Goal: Information Seeking & Learning: Learn about a topic

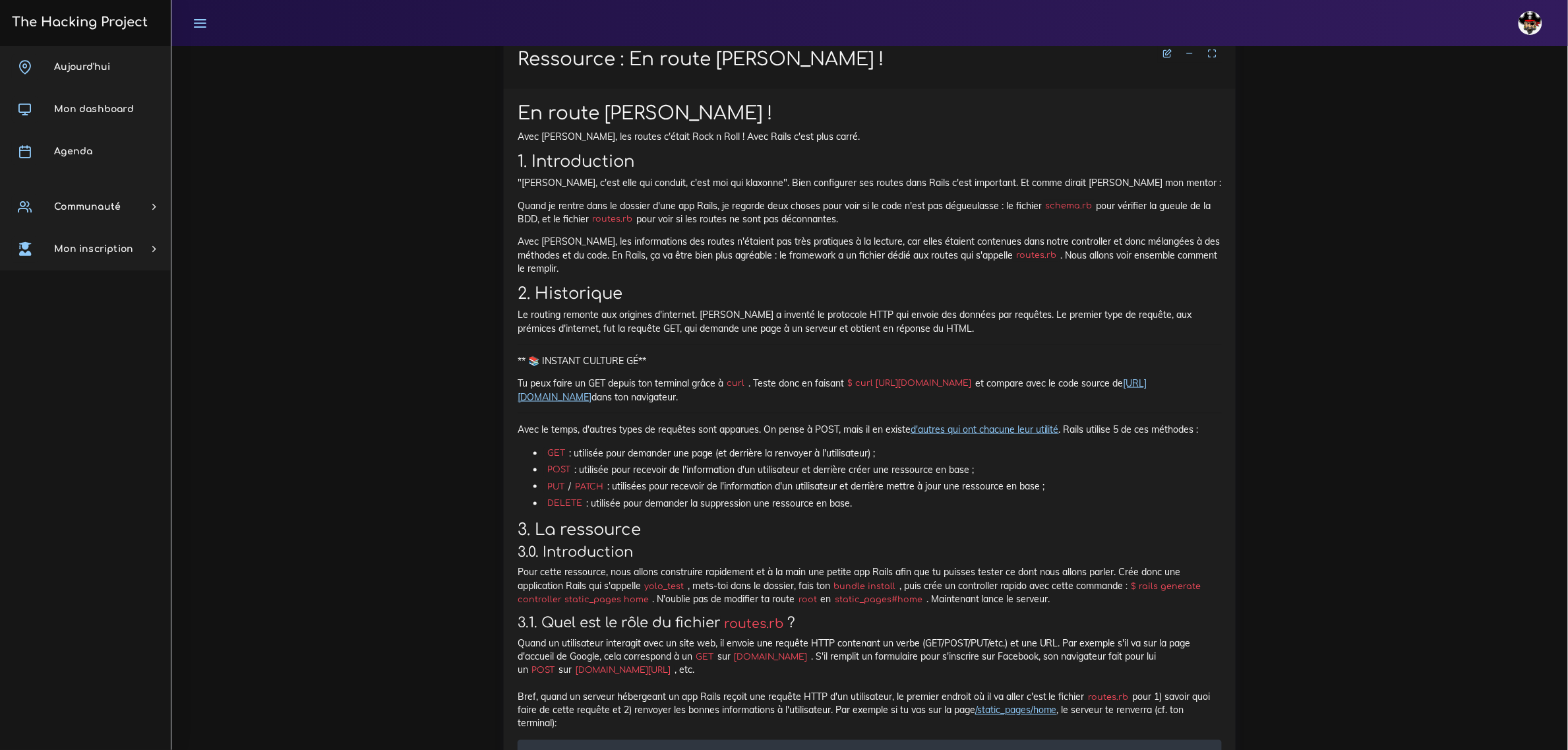
scroll to position [4702, 0]
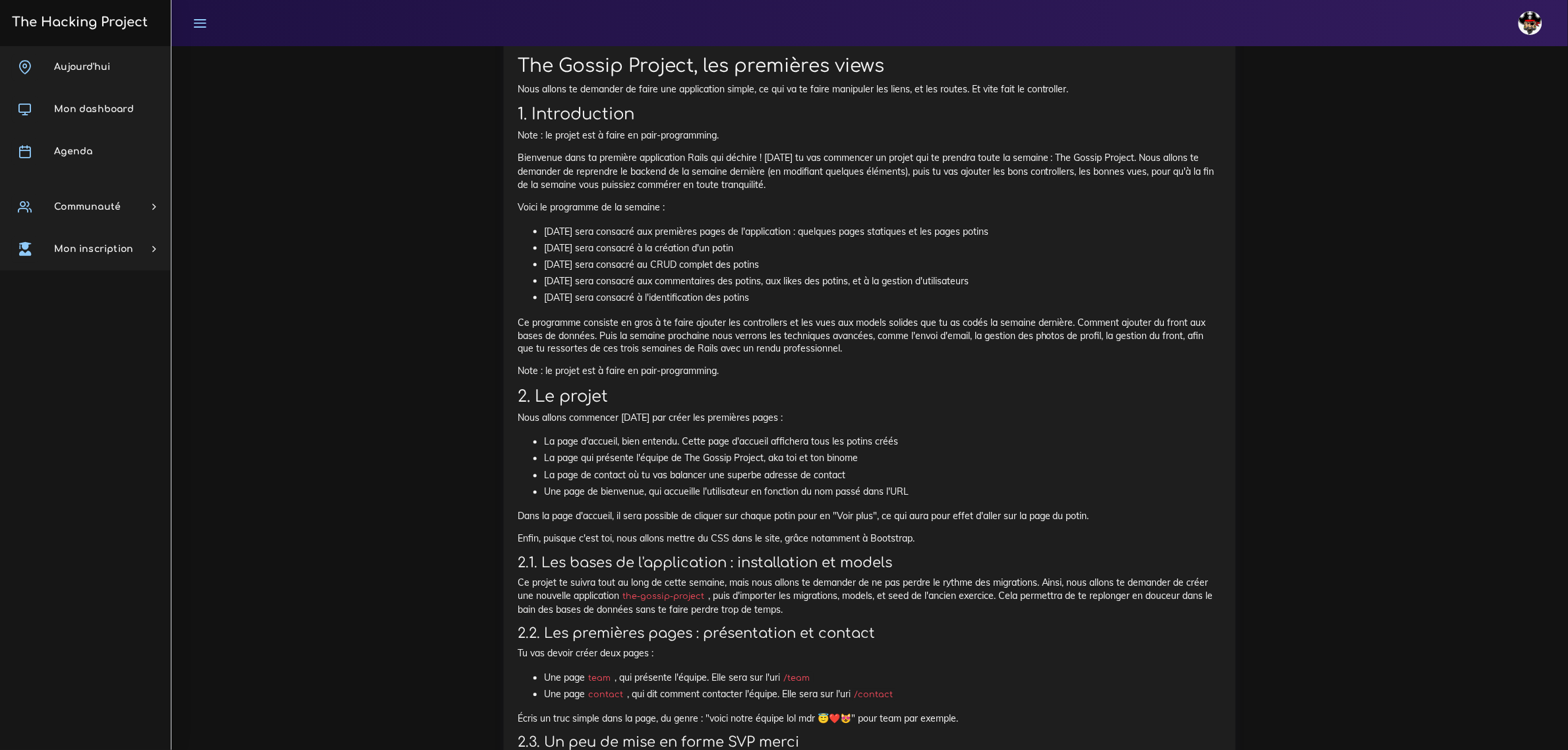
scroll to position [701, 0]
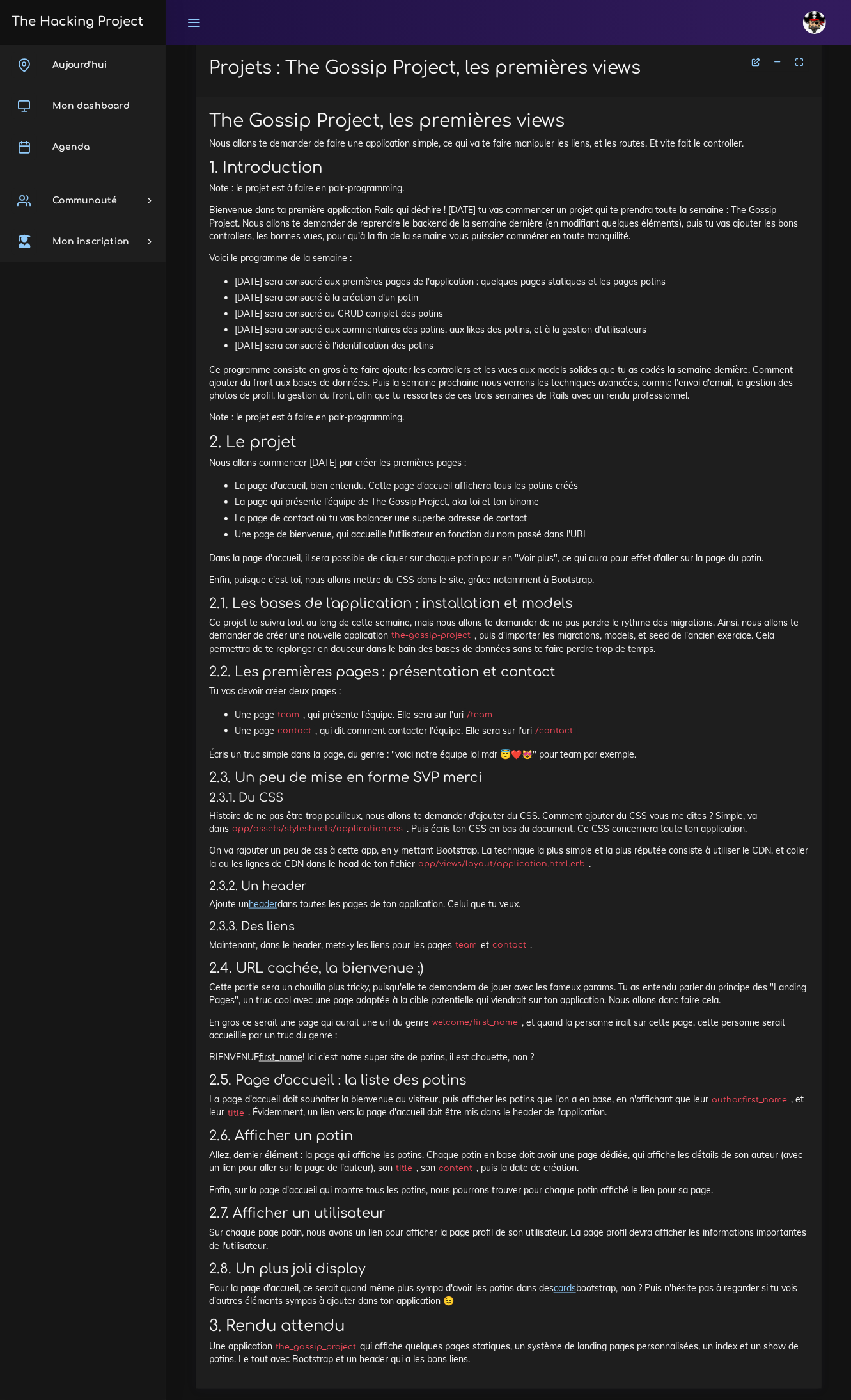
scroll to position [619, 0]
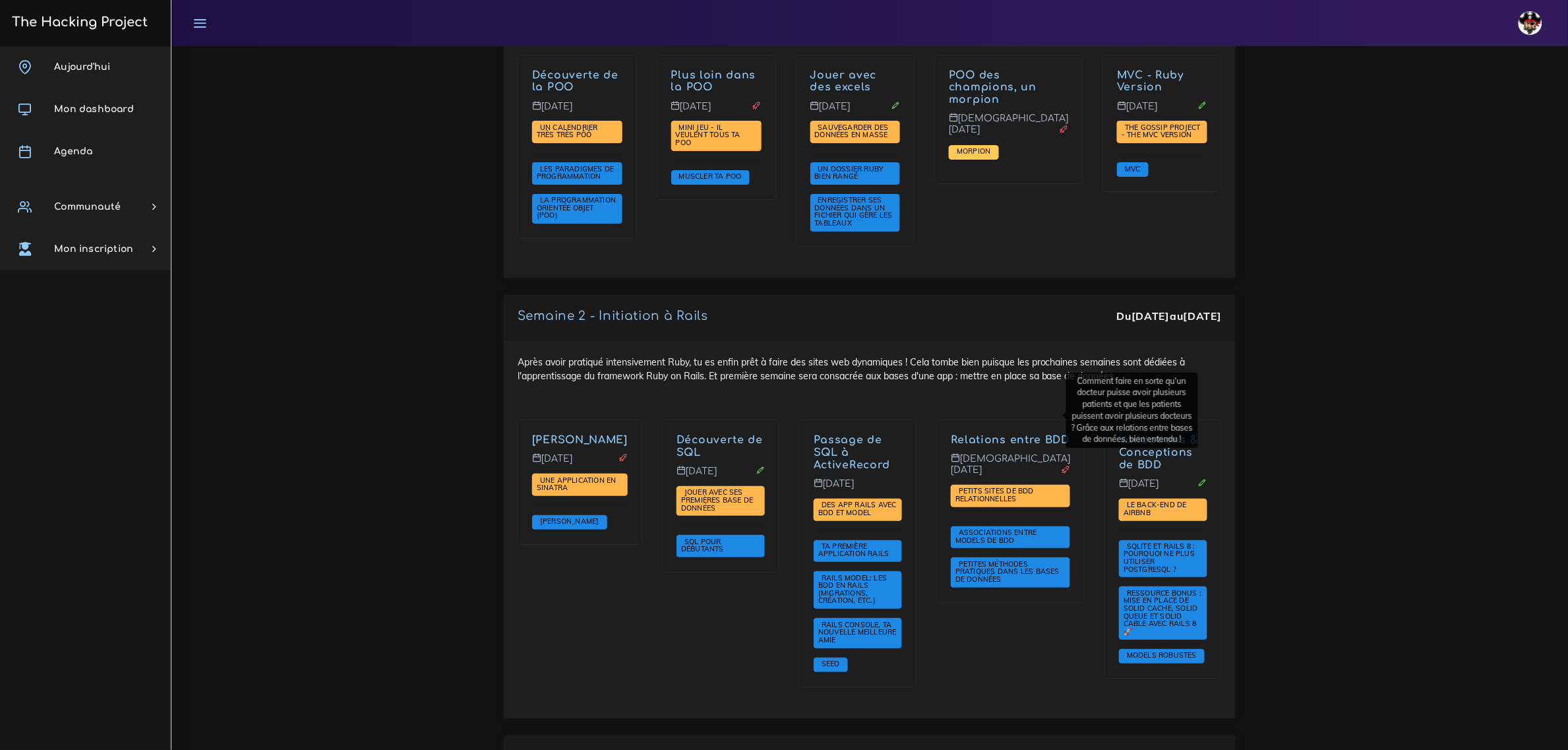
scroll to position [2062, 0]
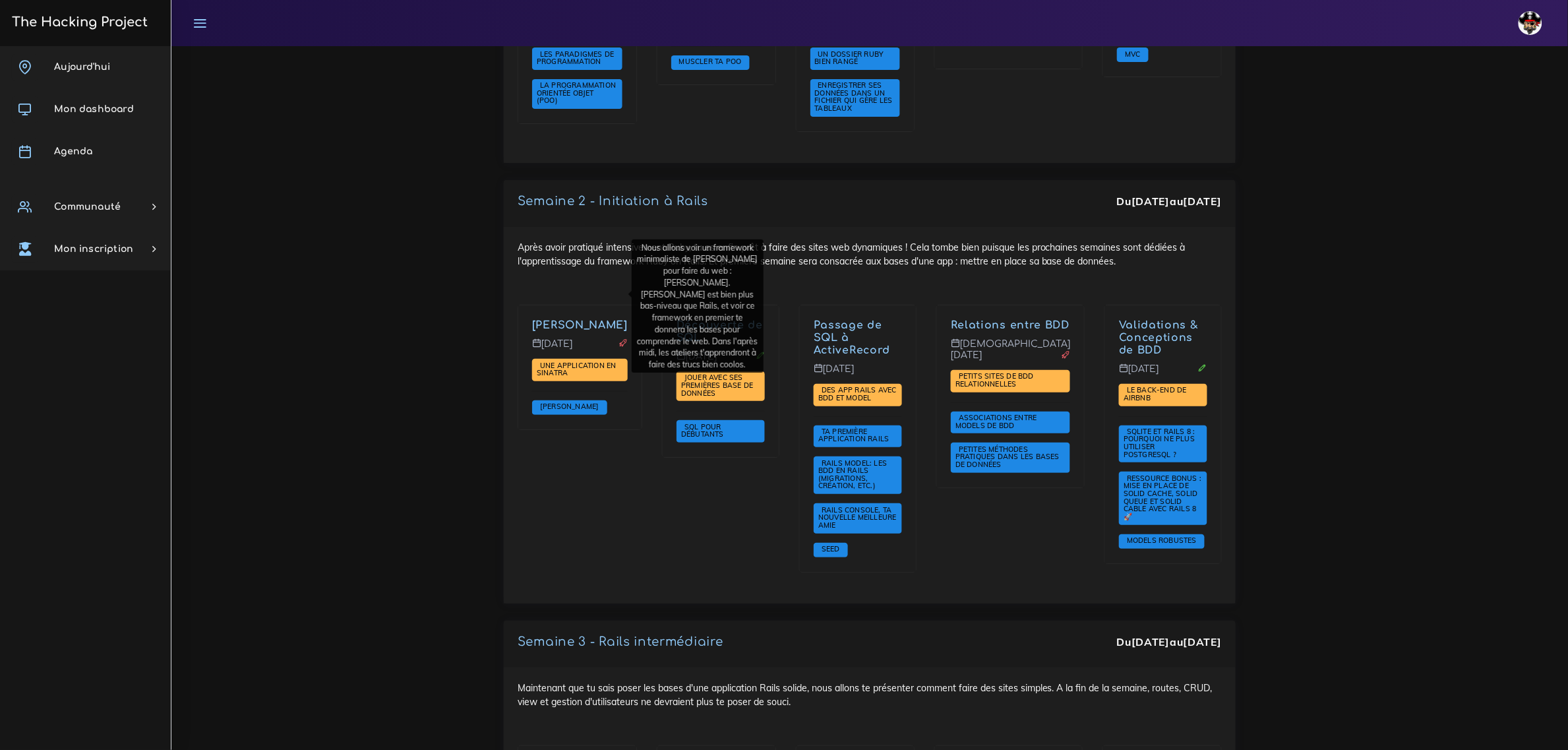
click at [711, 464] on div "Découverte de SQL Mardi 30 sept. Jouer avec ses premières base de données SQL p…" at bounding box center [720, 447] width 137 height 285
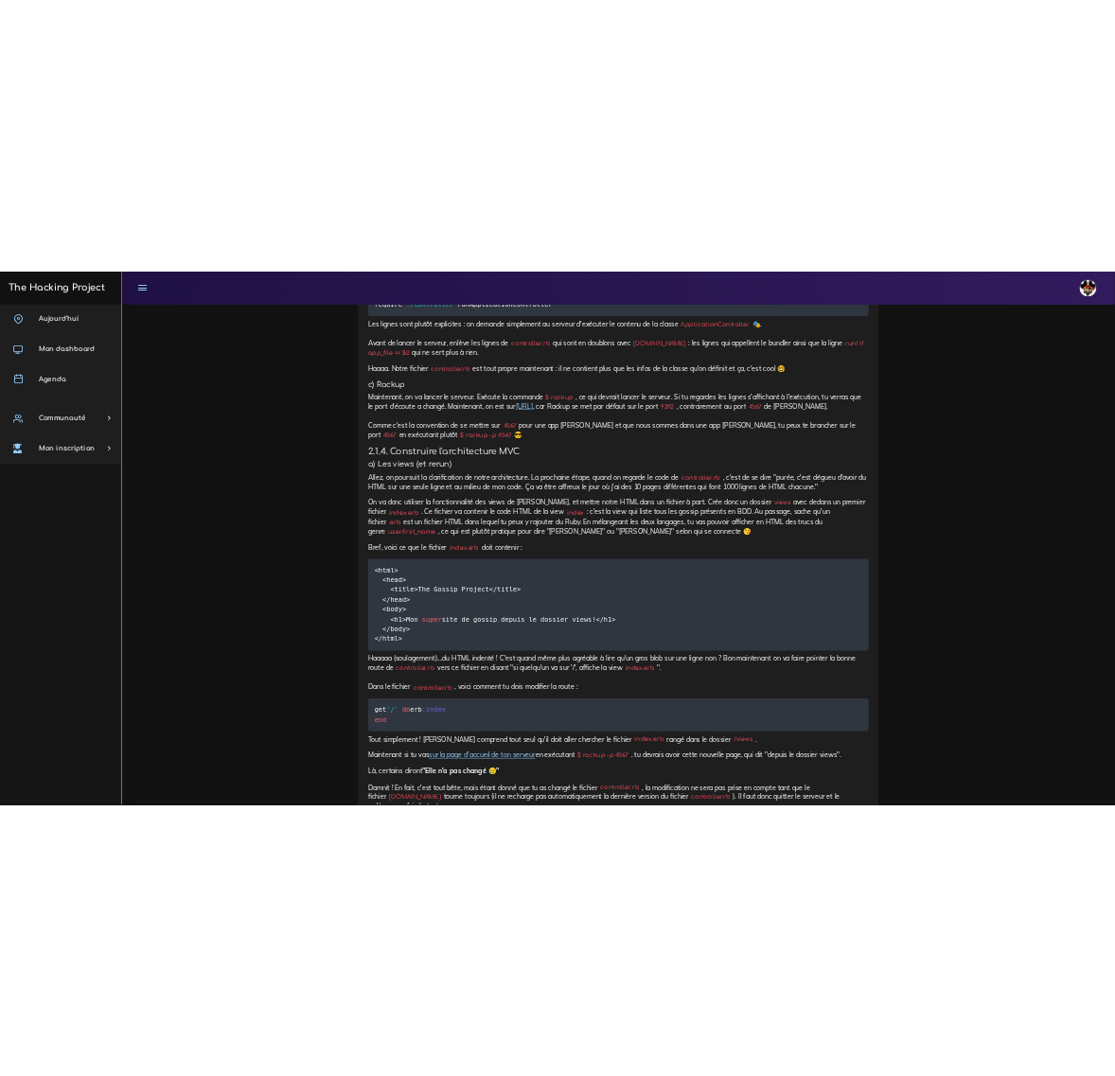
scroll to position [3550, 0]
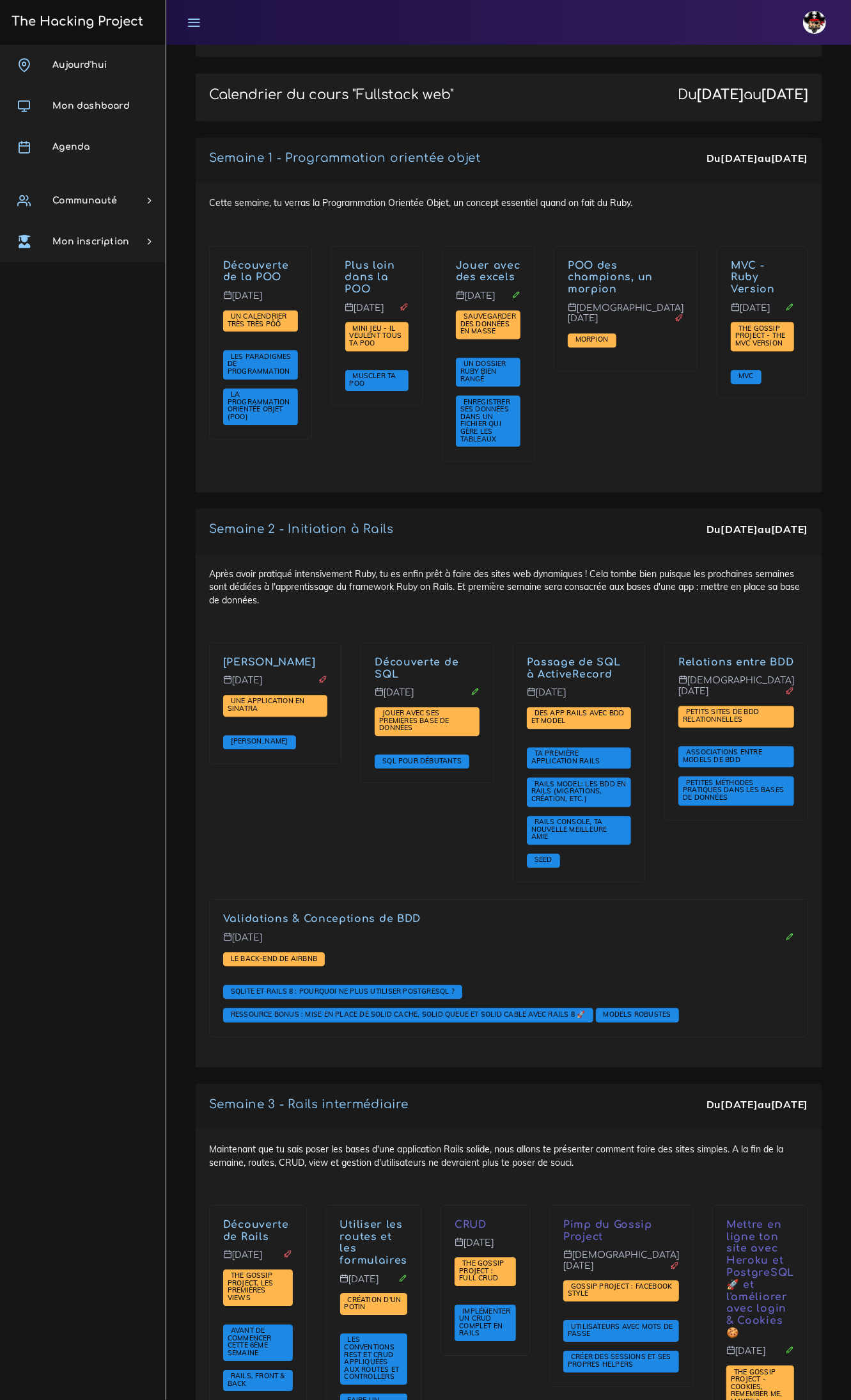
scroll to position [1999, 0]
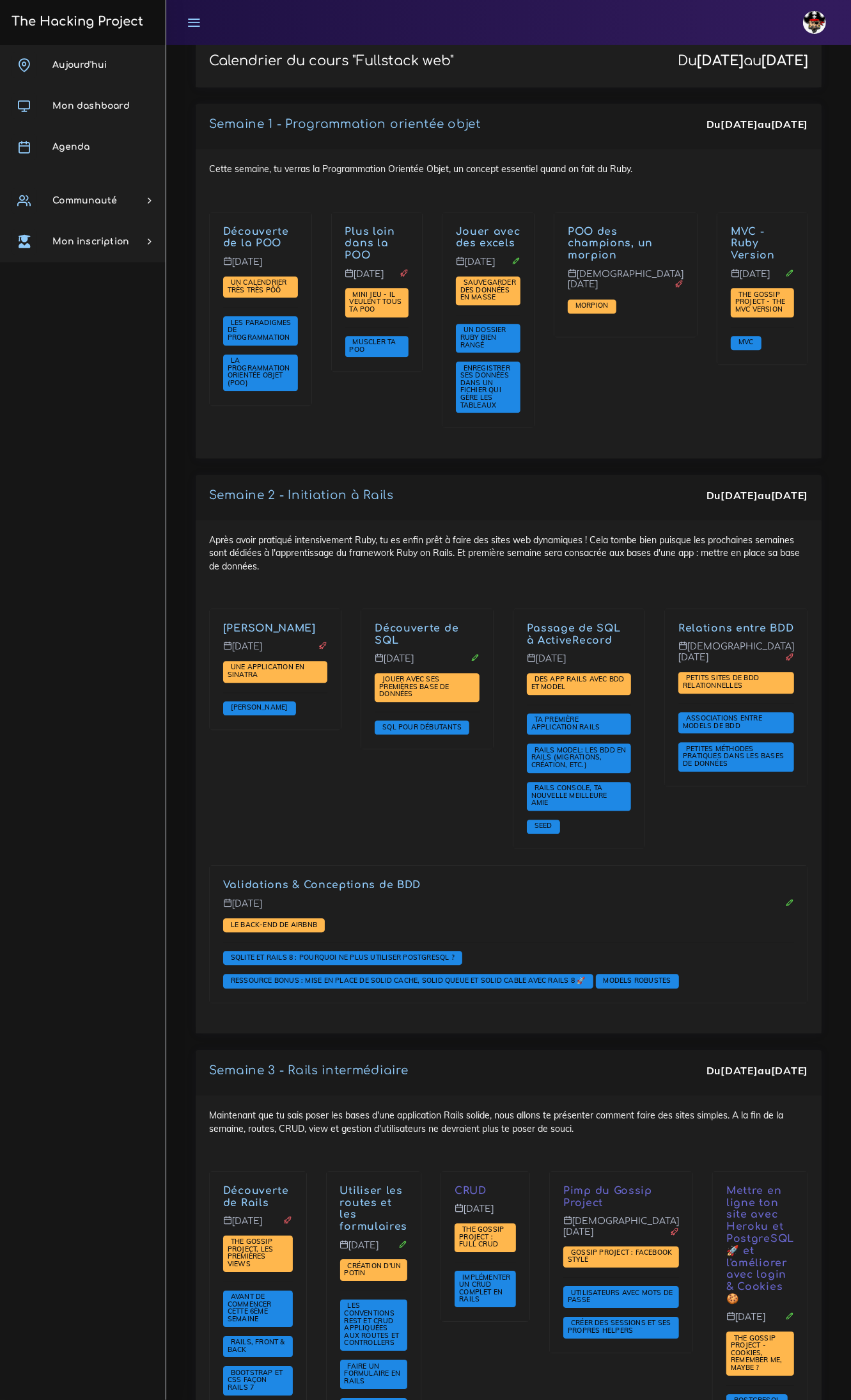
click at [629, 1095] on div "Maintenant que tu sais poser les bases d'une application Rails solide, nous all…" at bounding box center [509, 1327] width 626 height 464
click at [319, 608] on div "Franck Sinatra Lundi 29 sept. Une application en Sinatra Sinatra" at bounding box center [275, 736] width 151 height 257
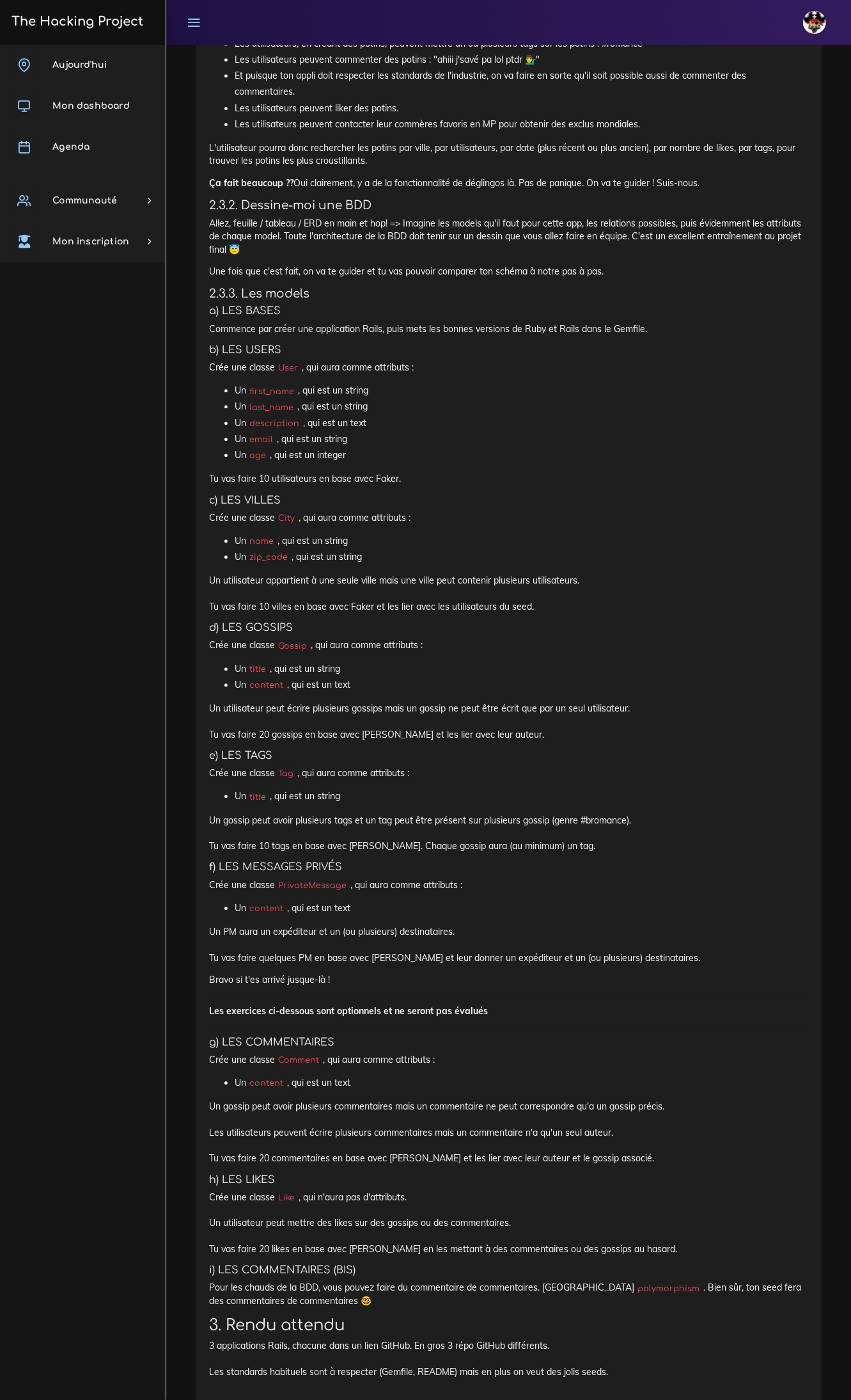
scroll to position [2159, 0]
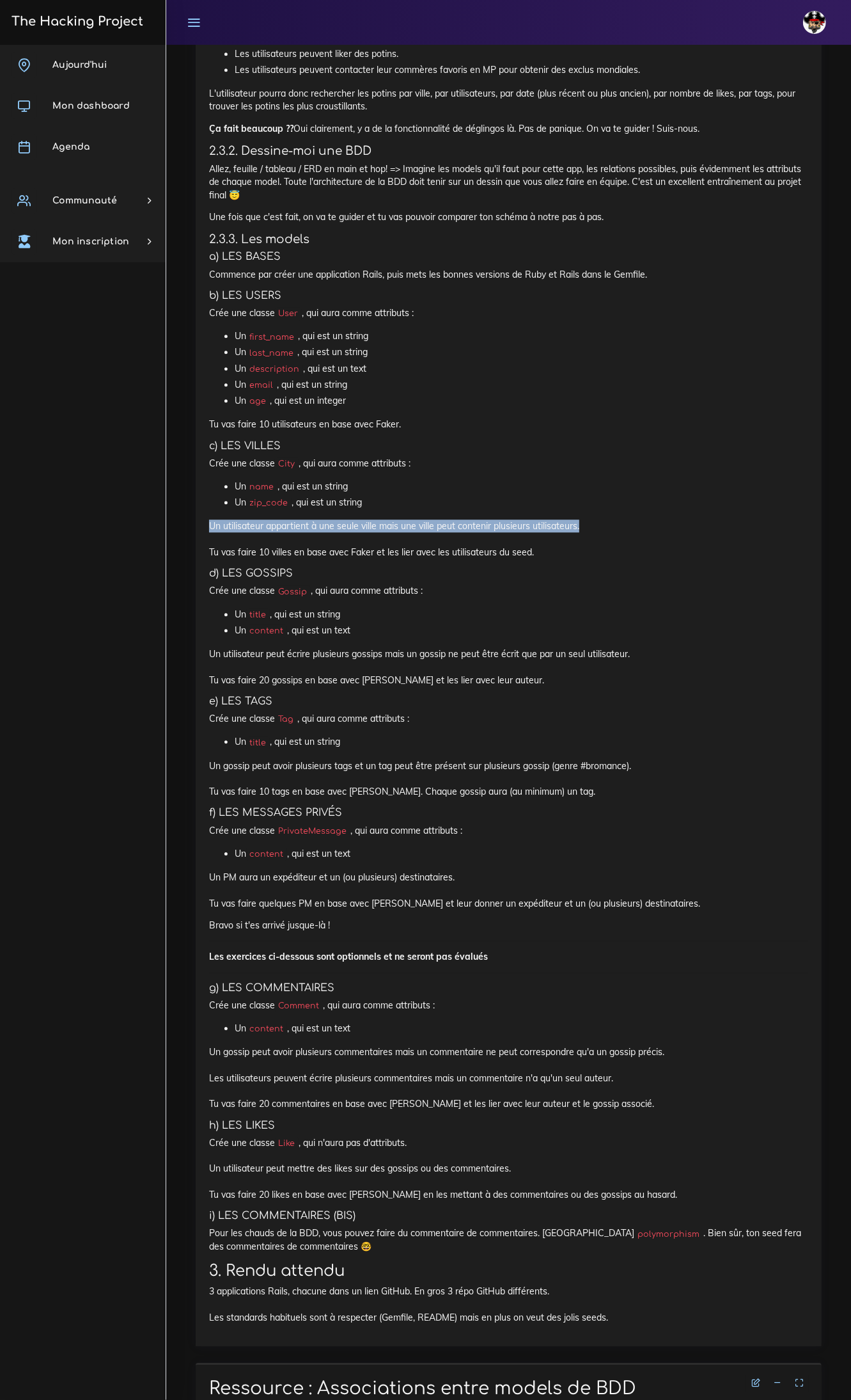
drag, startPoint x: 206, startPoint y: 512, endPoint x: 593, endPoint y: 516, distance: 387.0
click at [550, 568] on h5 "d) LES GOSSIPS" at bounding box center [509, 574] width 599 height 12
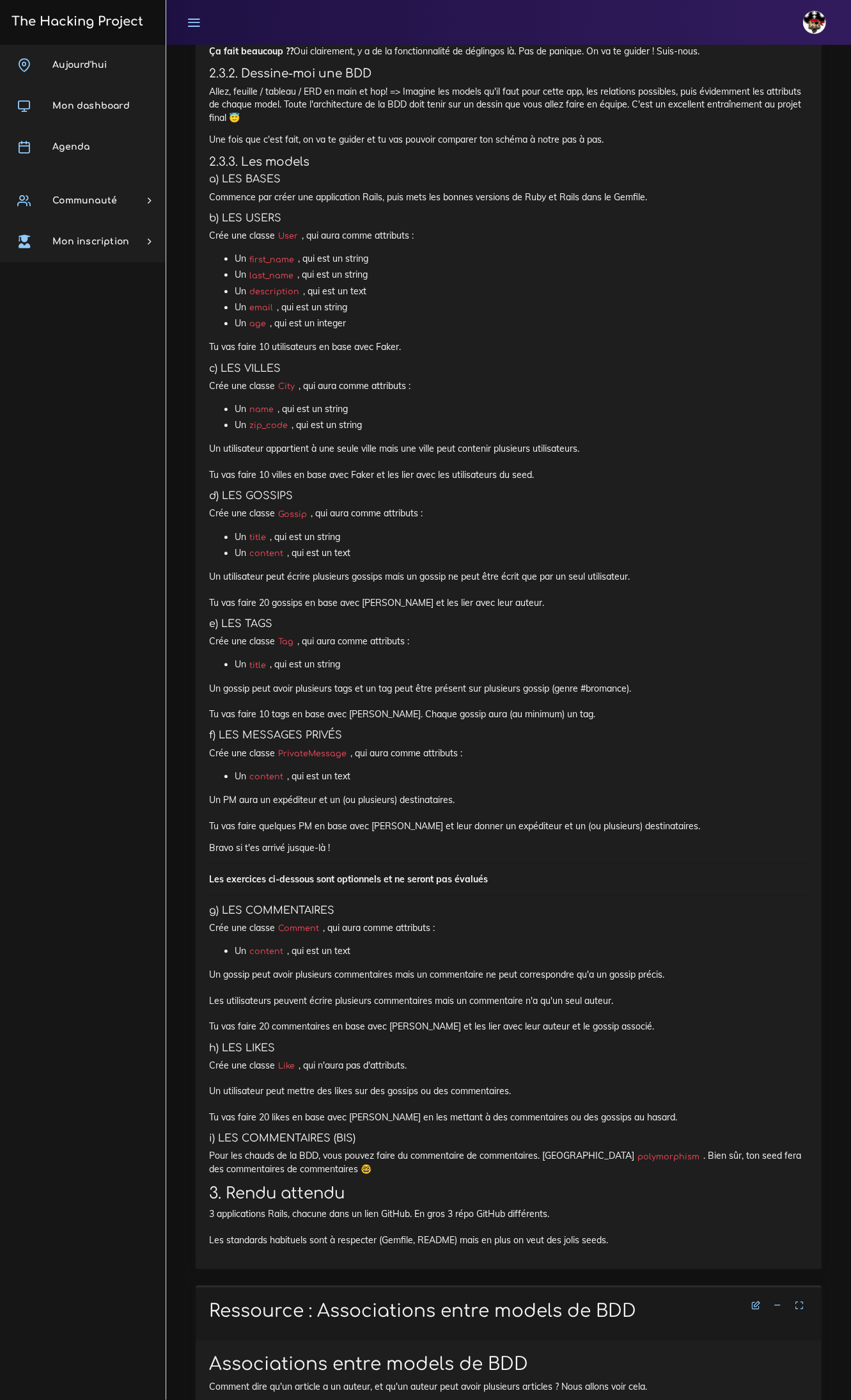
scroll to position [2239, 0]
drag, startPoint x: 356, startPoint y: 811, endPoint x: 640, endPoint y: 813, distance: 284.0
click at [640, 813] on p "Un PM aura un expéditeur et un (ou plusieurs) destinataires. Tu vas faire quelq…" at bounding box center [509, 810] width 599 height 39
drag, startPoint x: 402, startPoint y: 835, endPoint x: 203, endPoint y: 839, distance: 199.0
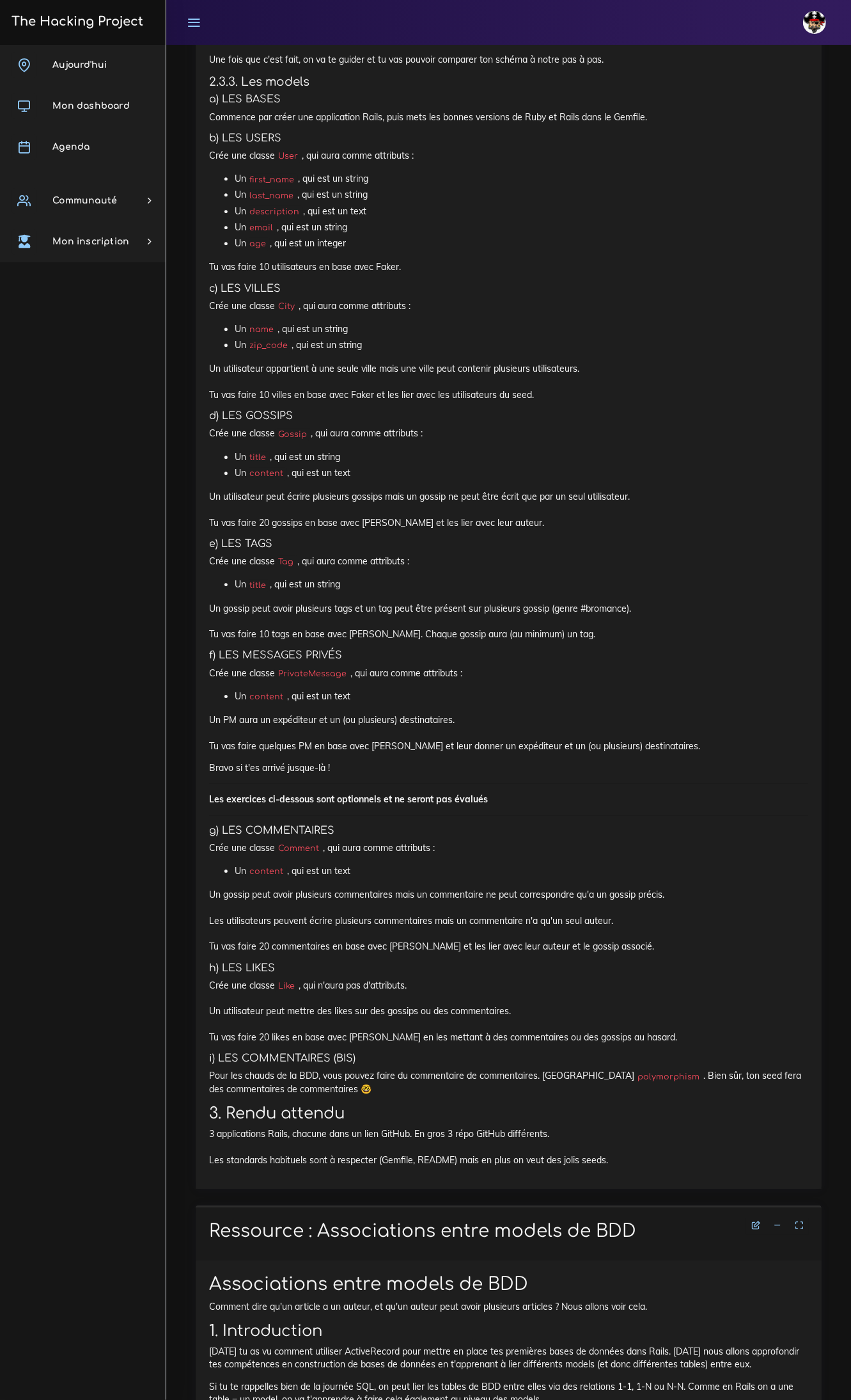
scroll to position [2319, 0]
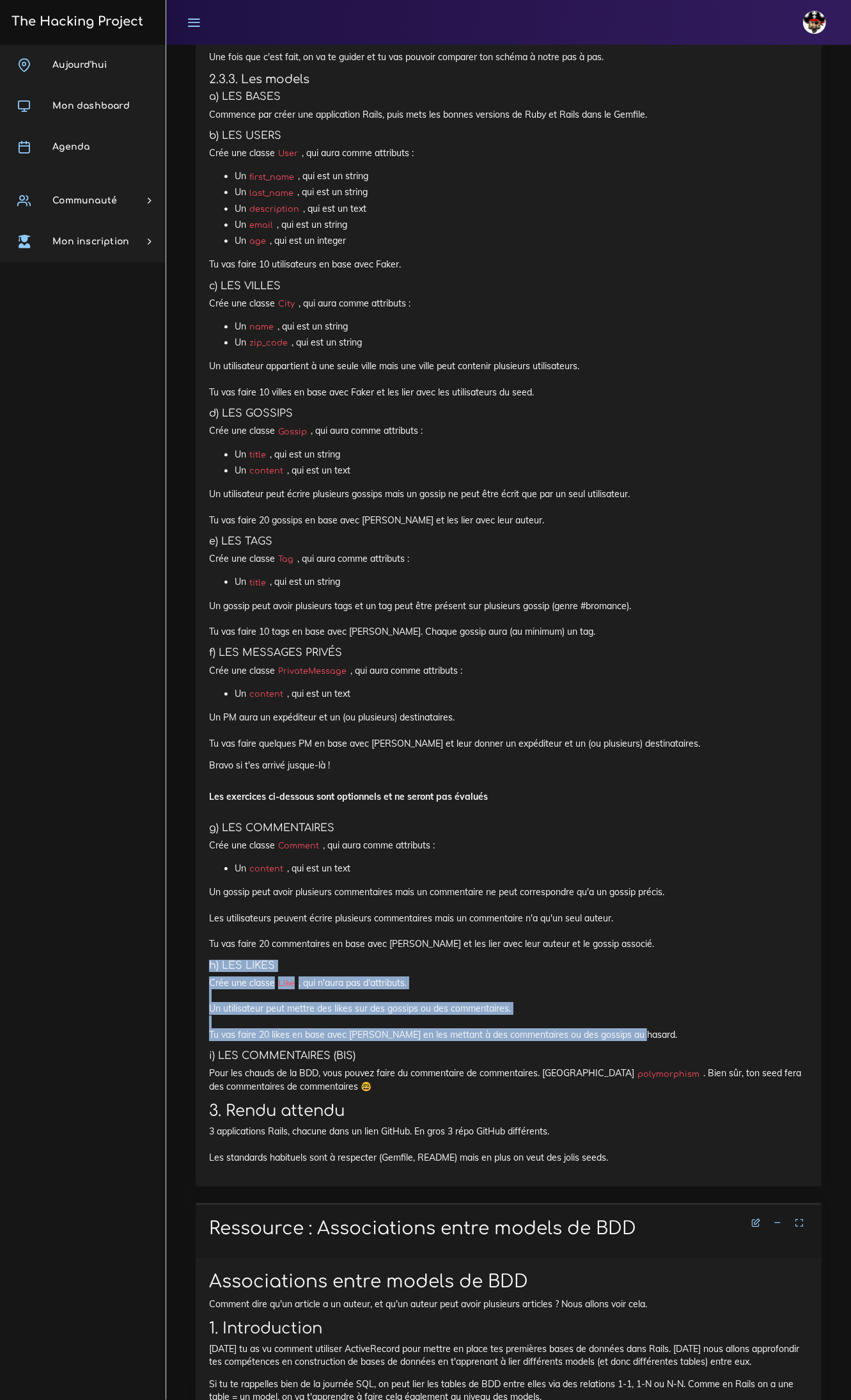
drag, startPoint x: 211, startPoint y: 949, endPoint x: 704, endPoint y: 1025, distance: 498.8
click at [704, 1025] on p "Crée une classe Like , qui n'aura pas d'attributs. Un utilisateur peut mettre d…" at bounding box center [509, 1009] width 599 height 65
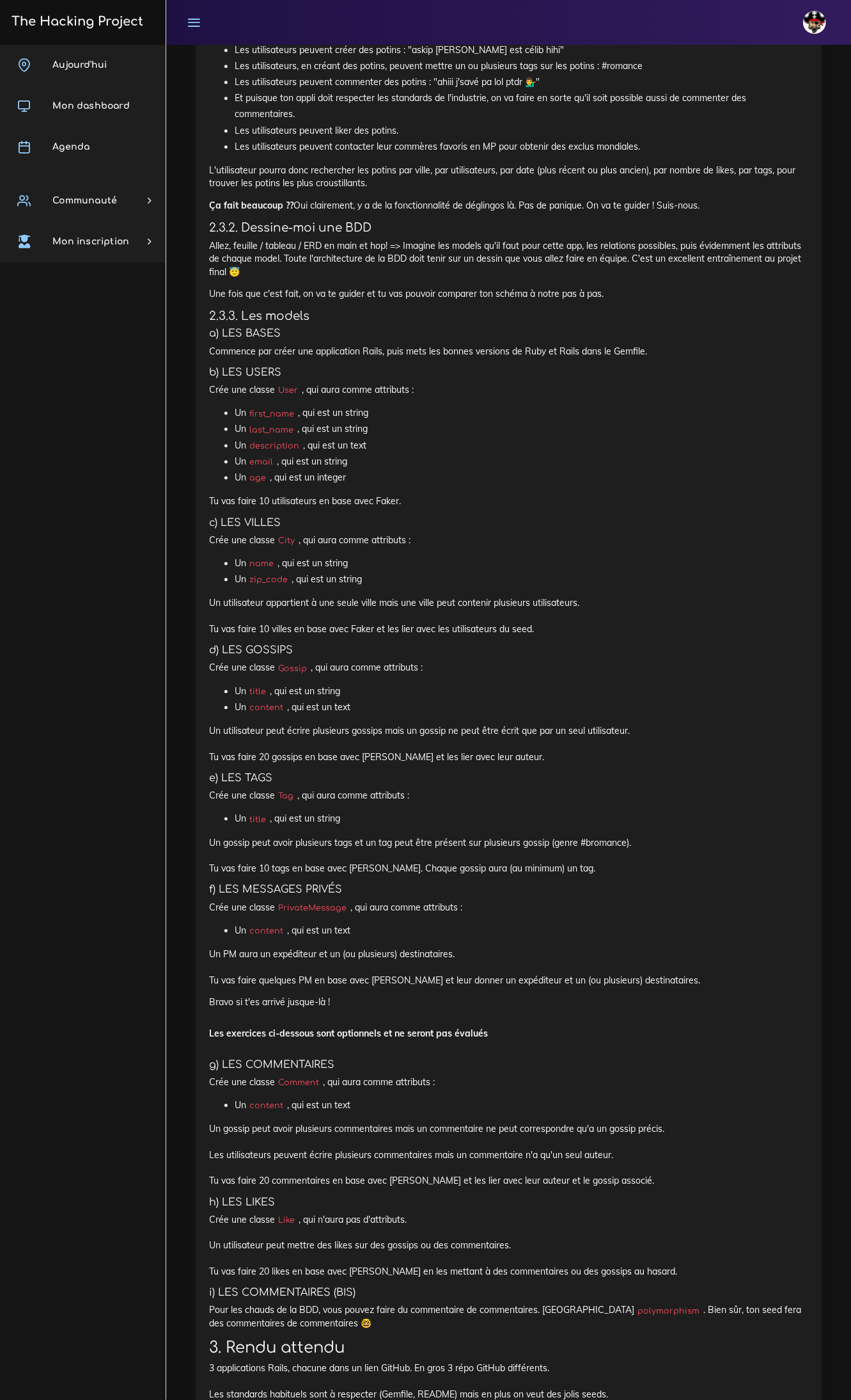
scroll to position [2079, 0]
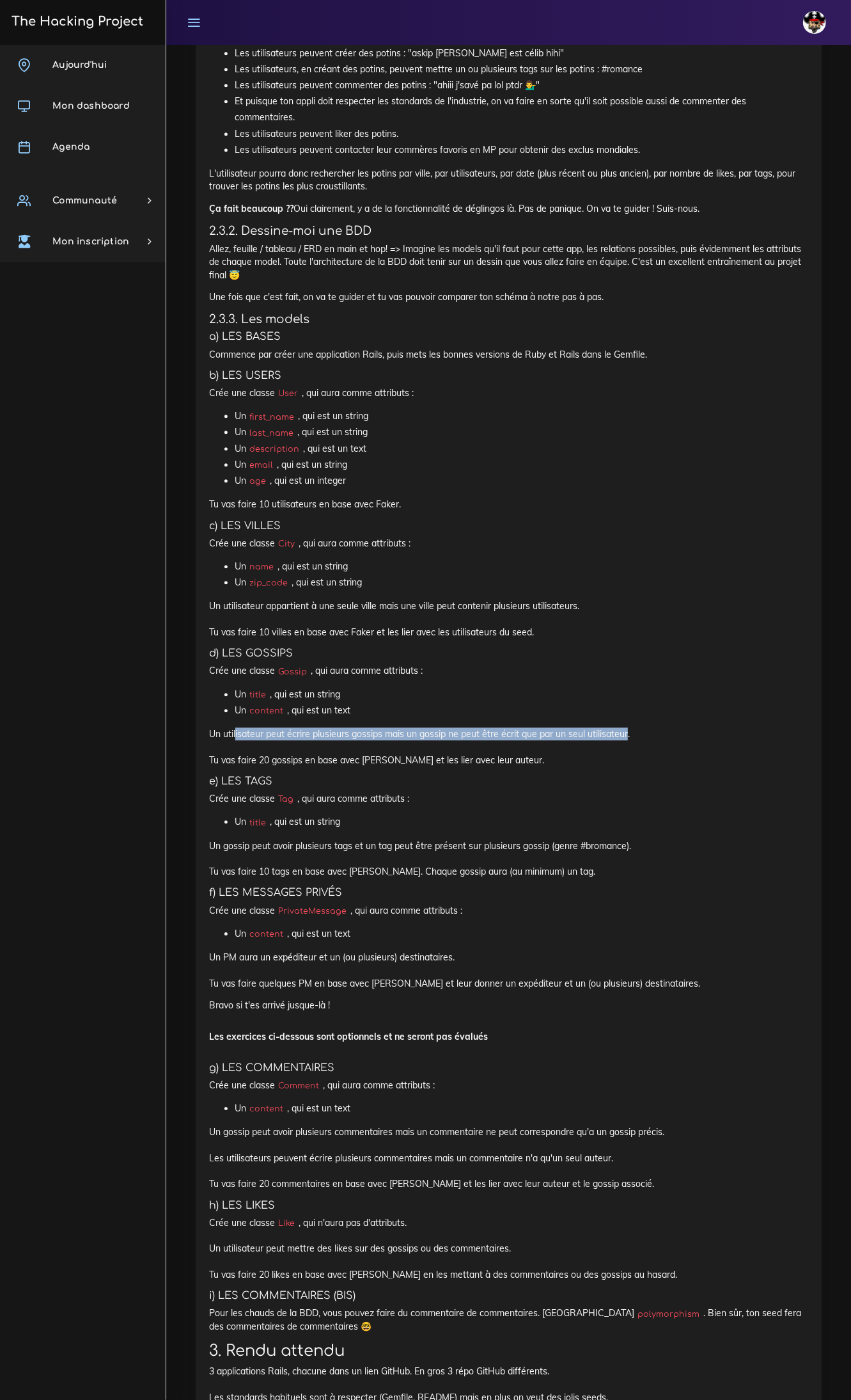
drag, startPoint x: 235, startPoint y: 720, endPoint x: 627, endPoint y: 723, distance: 392.0
click at [627, 727] on p "Un utilisateur peut écrire plusieurs gossips mais un gossip ne peut être écrit …" at bounding box center [509, 747] width 599 height 39
click at [638, 775] on h5 "e) LES TAGS" at bounding box center [509, 781] width 599 height 12
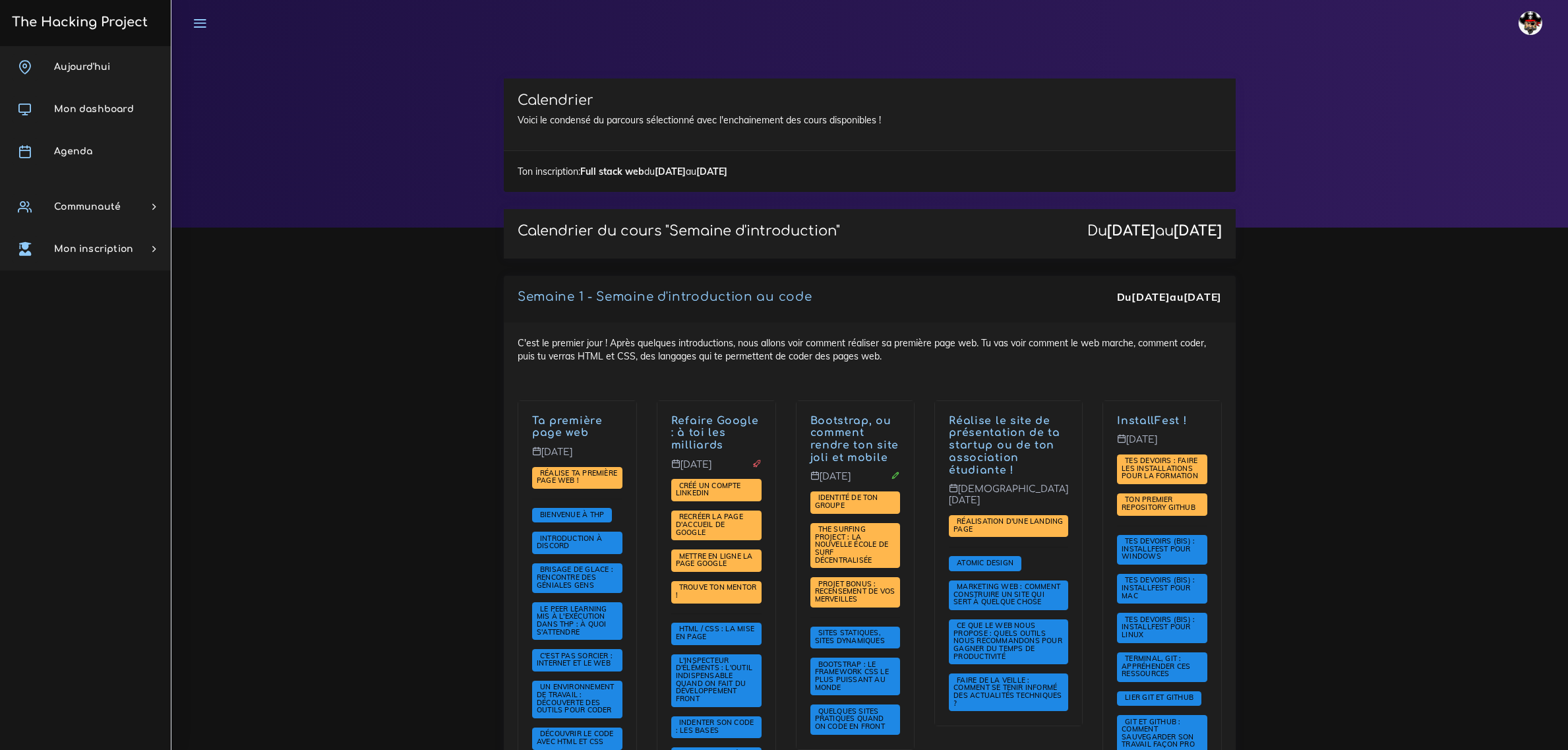
scroll to position [2062, 0]
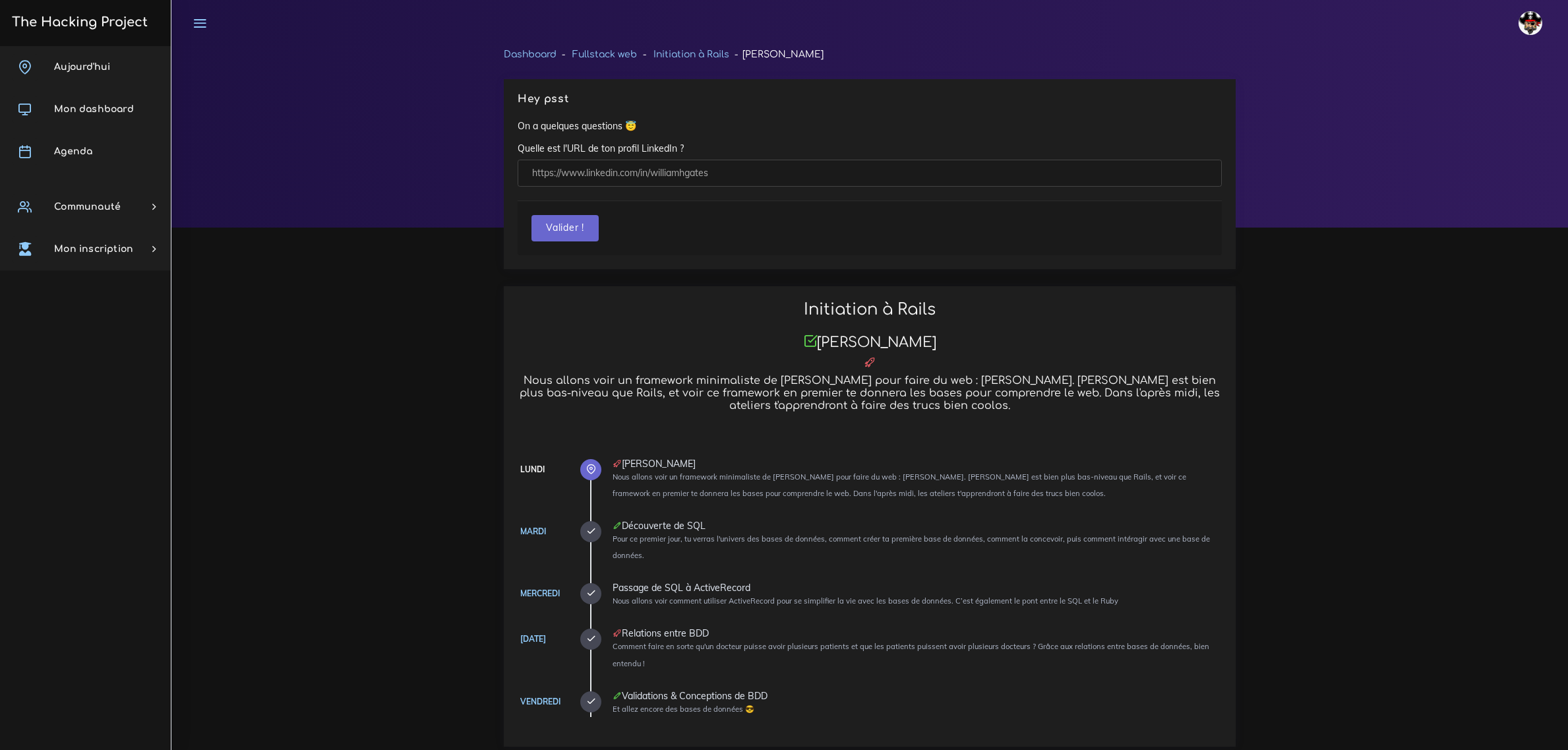
scroll to position [2474, 0]
